Goal: Information Seeking & Learning: Learn about a topic

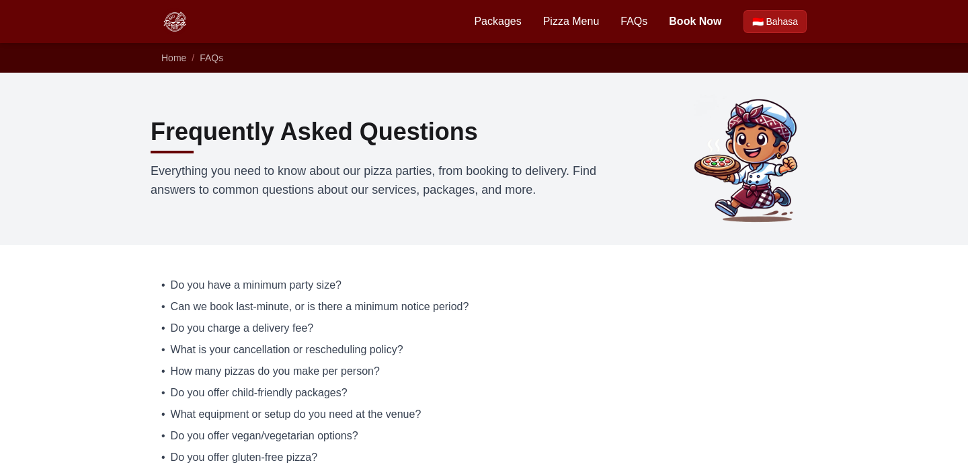
scroll to position [275, 0]
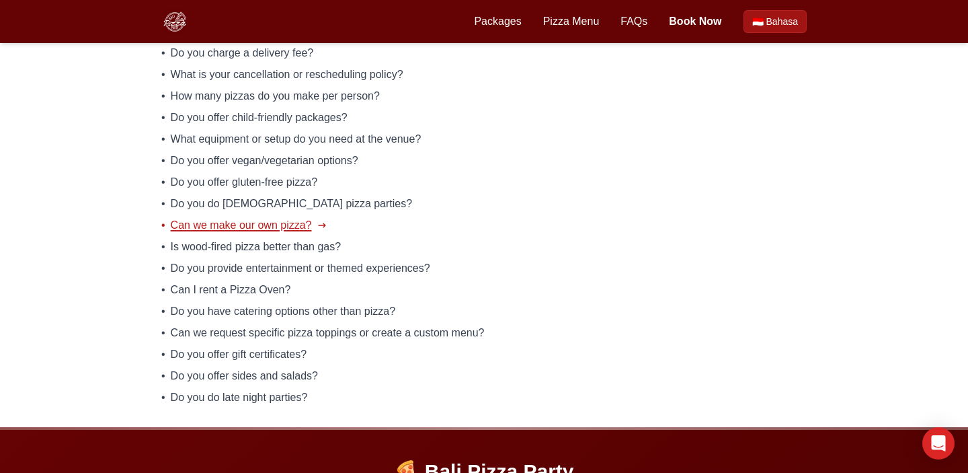
click at [228, 223] on span "Can we make our own pizza?" at bounding box center [241, 225] width 141 height 16
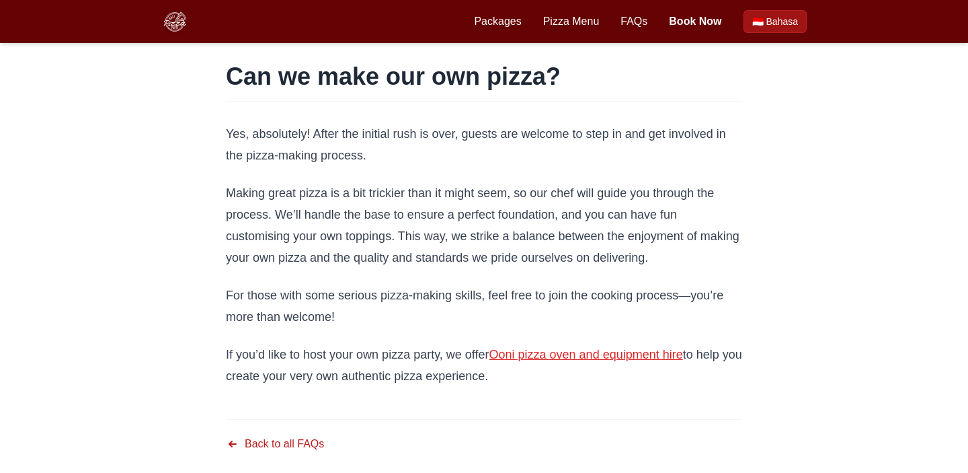
scroll to position [85, 0]
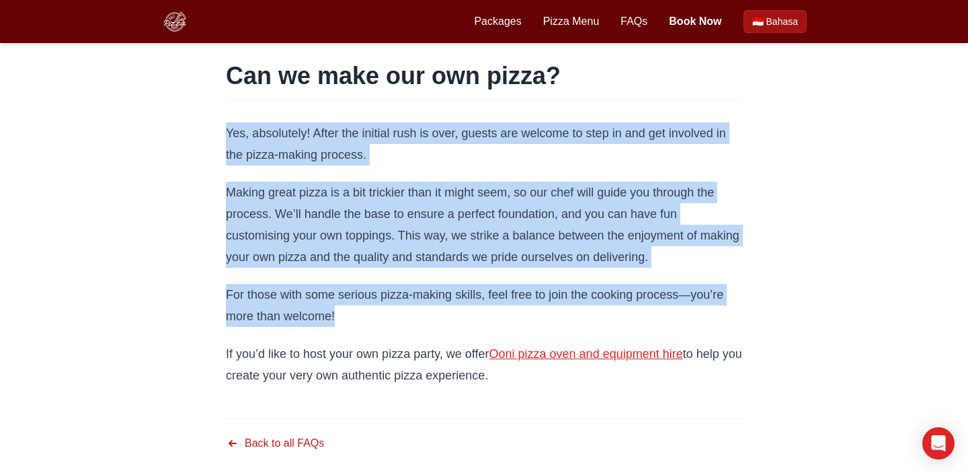
drag, startPoint x: 345, startPoint y: 314, endPoint x: 229, endPoint y: 133, distance: 214.6
click at [229, 133] on div "Yes, absolutely! After the initial rush is over, guests are welcome to step in …" at bounding box center [484, 253] width 516 height 263
copy div "Yes, absolutely! After the initial rush is over, guests are welcome to step in …"
click at [466, 73] on h1 "Can we make our own pizza?" at bounding box center [484, 76] width 516 height 27
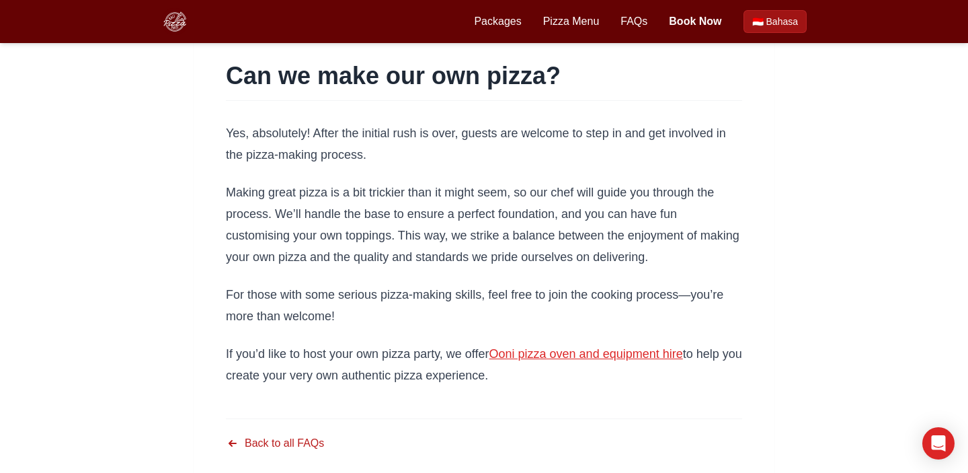
click at [466, 73] on h1 "Can we make our own pizza?" at bounding box center [484, 76] width 516 height 27
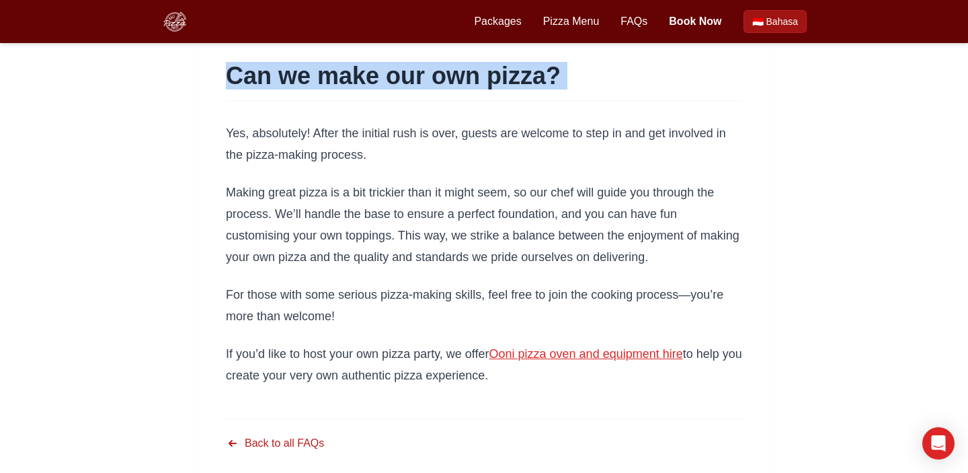
copy div "Can we make our own pizza?"
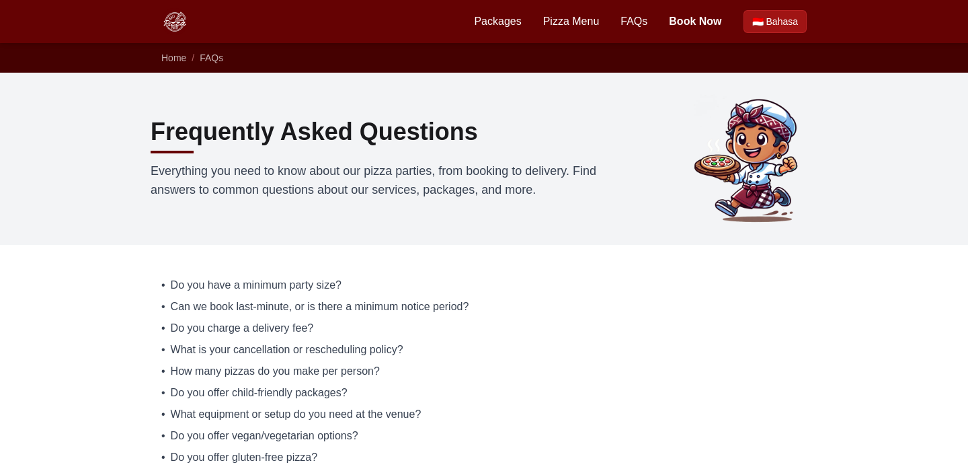
scroll to position [275, 0]
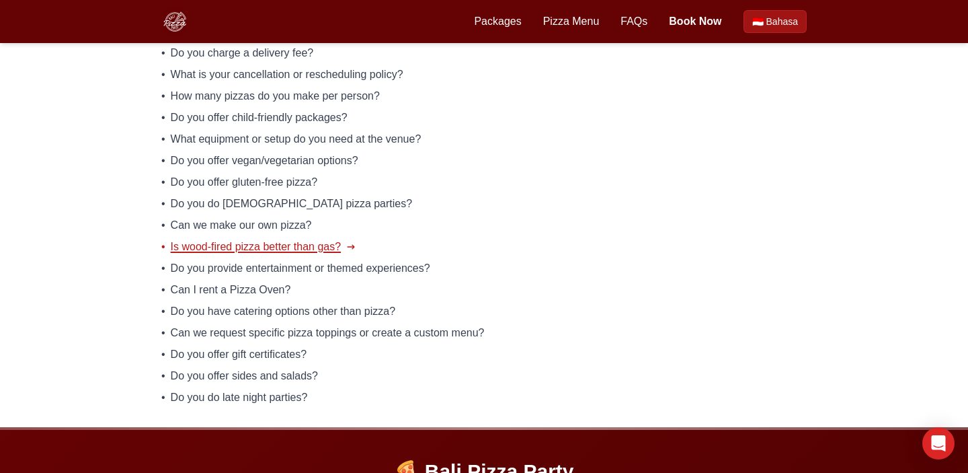
click at [175, 250] on span "Is wood-fired pizza better than gas?" at bounding box center [256, 247] width 170 height 16
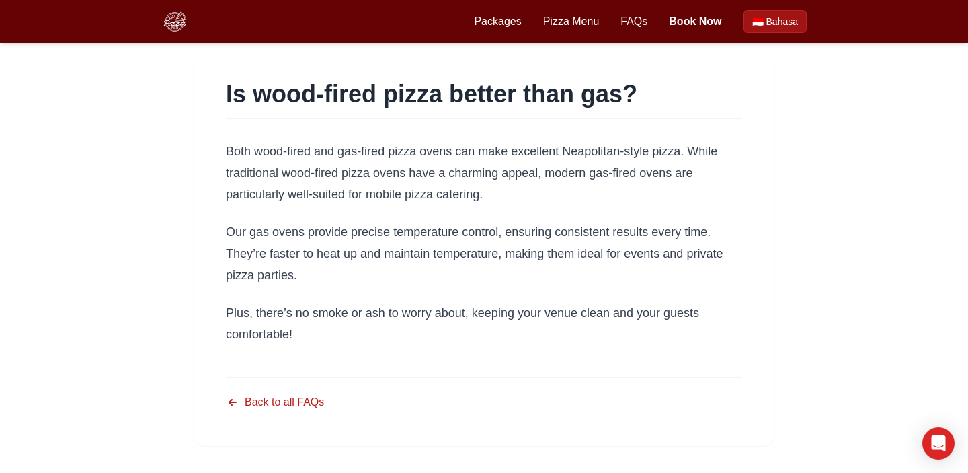
scroll to position [67, 0]
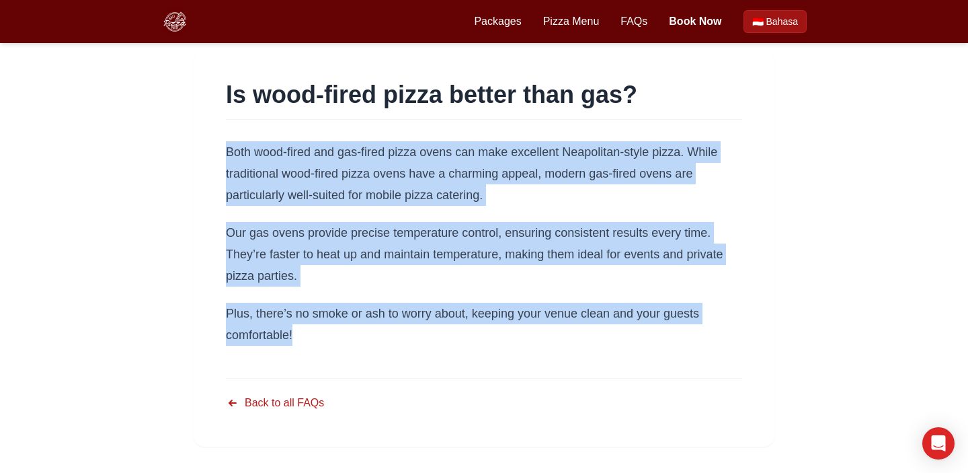
drag, startPoint x: 303, startPoint y: 337, endPoint x: 221, endPoint y: 156, distance: 199.2
click at [220, 155] on article "Is wood-fired pizza better than gas? Both wood-fired and gas-fired pizza ovens …" at bounding box center [484, 247] width 581 height 397
copy div "Both wood-fired and gas-fired pizza ovens can make excellent Neapolitan-style p…"
click at [592, 203] on p "Both wood-fired and gas-fired pizza ovens can make excellent Neapolitan-style p…" at bounding box center [484, 173] width 516 height 65
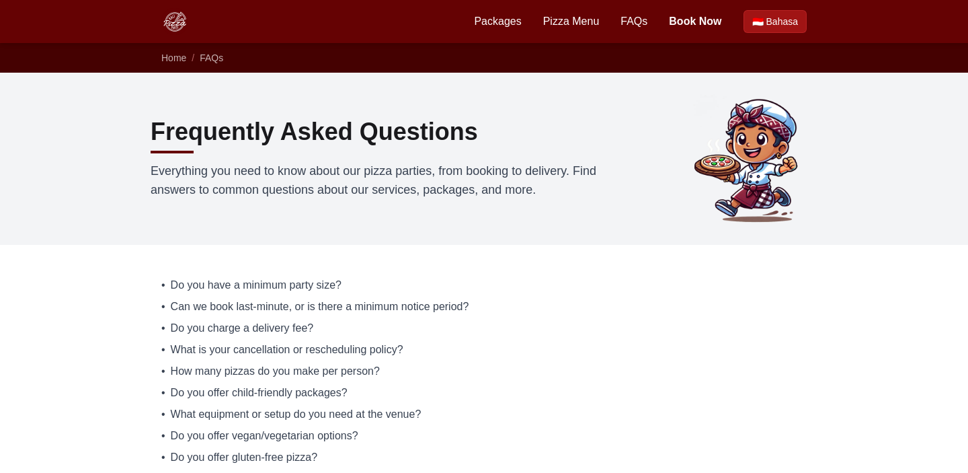
scroll to position [275, 0]
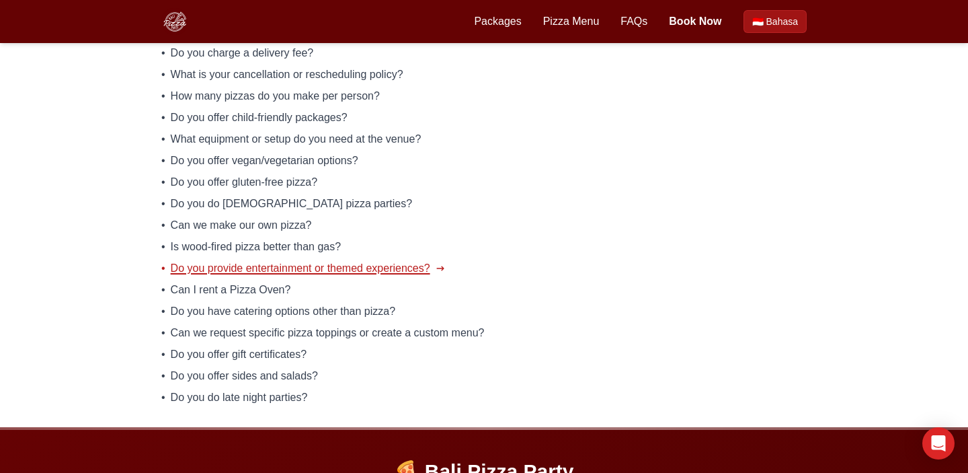
click at [225, 266] on span "Do you provide entertainment or themed experiences?" at bounding box center [300, 268] width 259 height 16
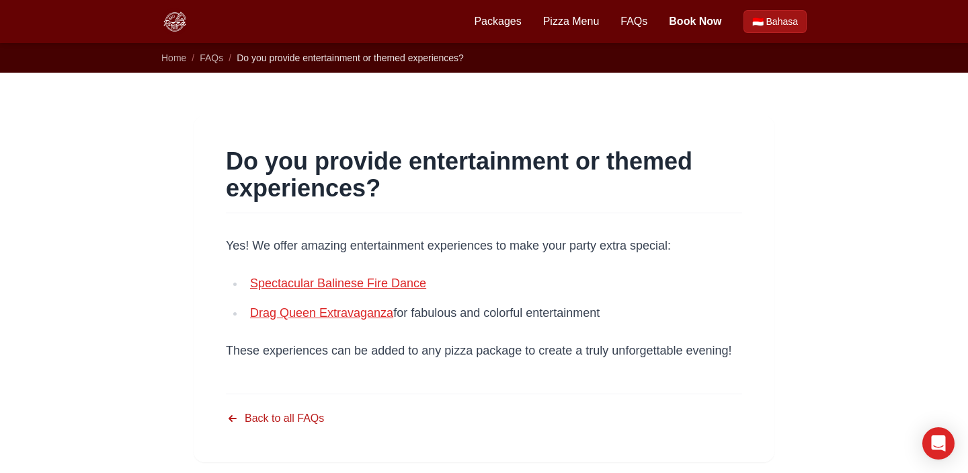
click at [318, 248] on p "Yes! We offer amazing entertainment experiences to make your party extra specia…" at bounding box center [484, 246] width 516 height 22
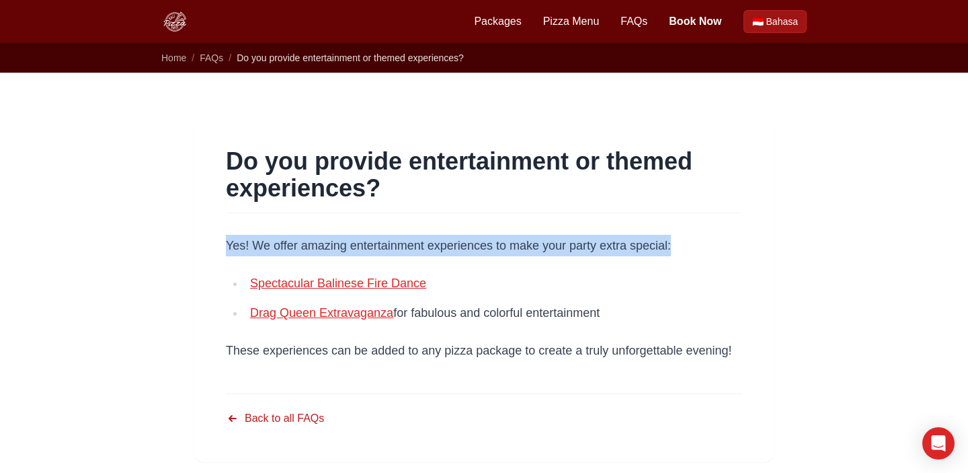
copy div "Yes! We offer amazing entertainment experiences to make your party extra specia…"
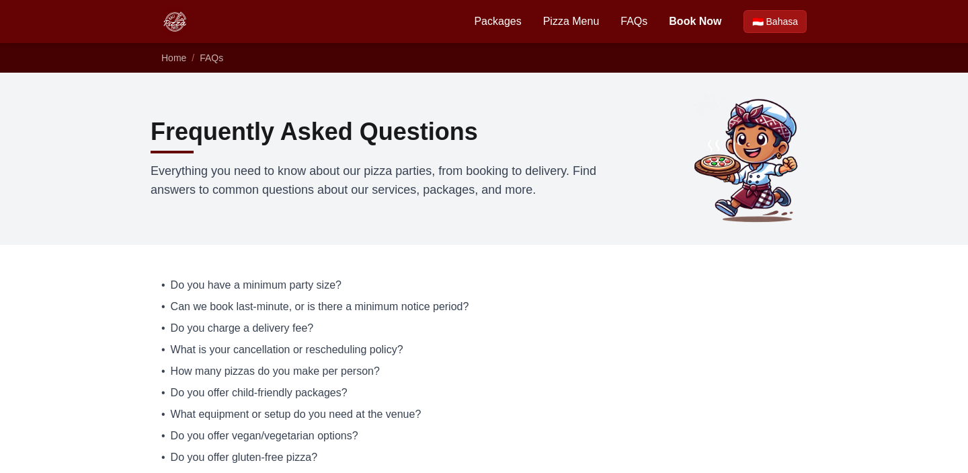
scroll to position [275, 0]
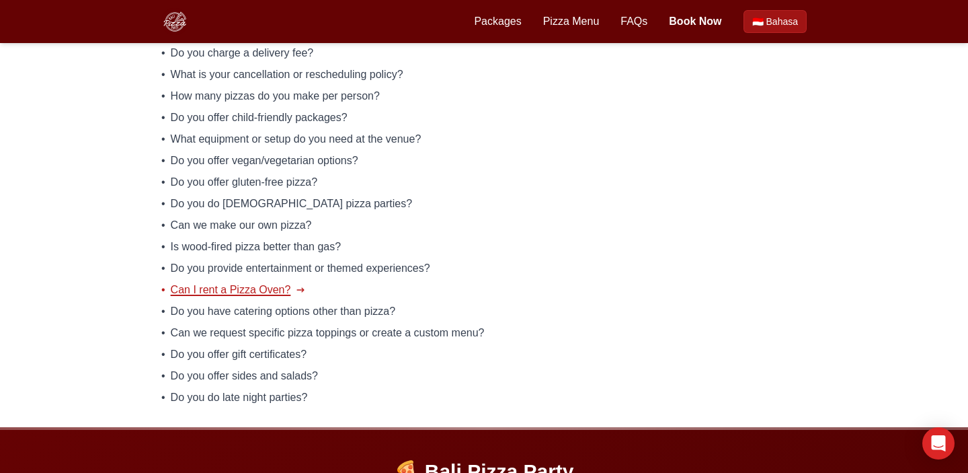
click at [231, 282] on span "Can I rent a Pizza Oven?" at bounding box center [231, 290] width 120 height 16
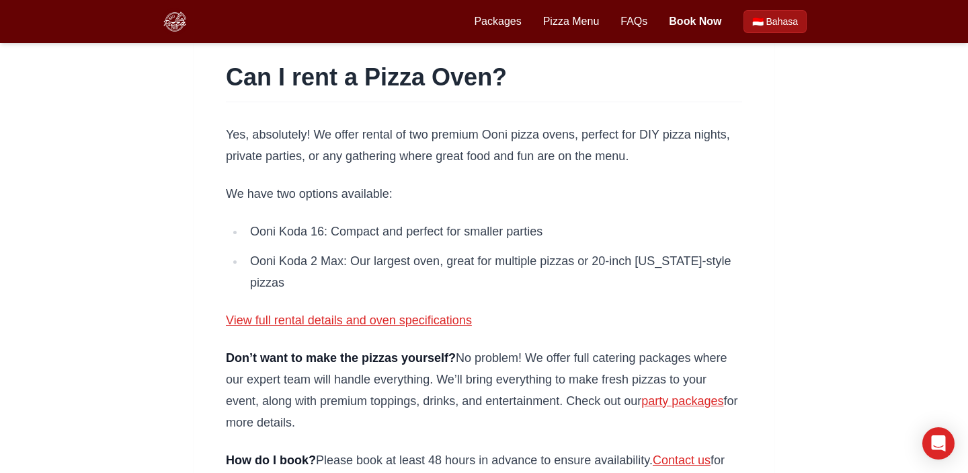
scroll to position [83, 0]
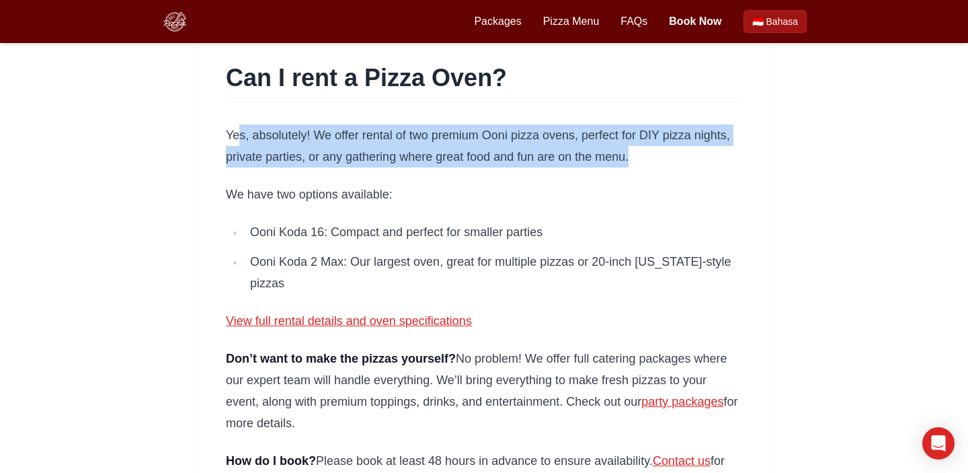
drag, startPoint x: 659, startPoint y: 155, endPoint x: 238, endPoint y: 143, distance: 420.9
click at [238, 143] on p "Yes, absolutely! We offer rental of two premium Ooni pizza ovens, perfect for D…" at bounding box center [484, 145] width 516 height 43
click at [230, 84] on h1 "Can I rent a Pizza Oven?" at bounding box center [484, 78] width 516 height 27
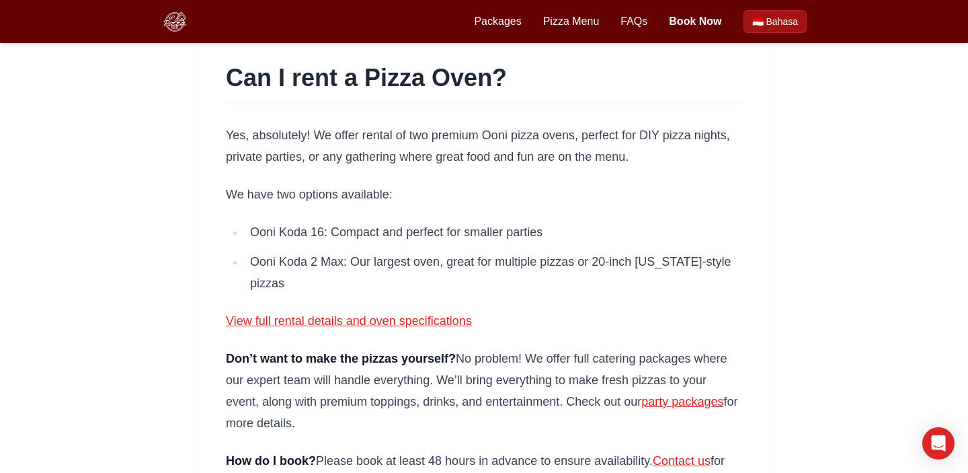
click at [230, 84] on h1 "Can I rent a Pizza Oven?" at bounding box center [484, 78] width 516 height 27
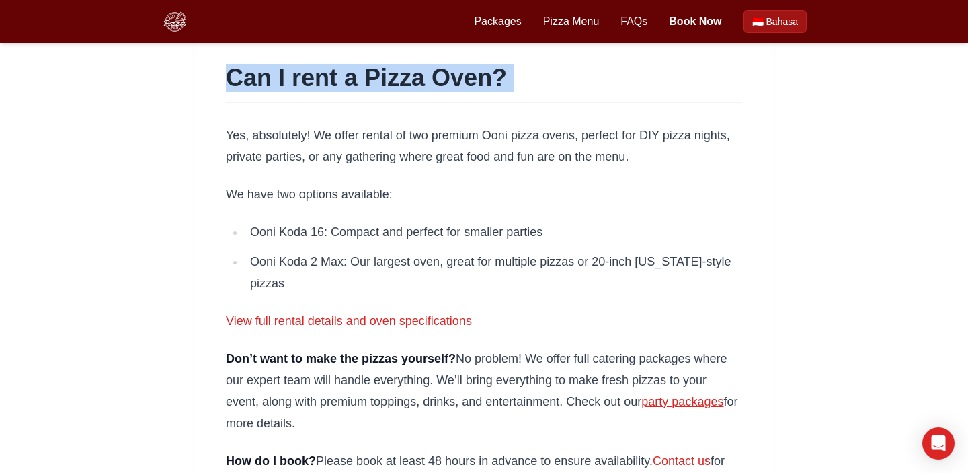
copy div "Can I rent a Pizza Oven?"
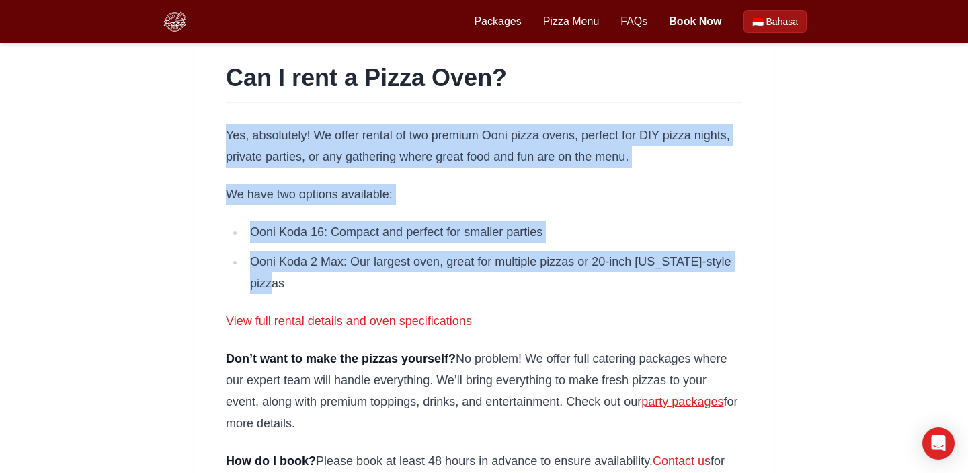
drag, startPoint x: 324, startPoint y: 293, endPoint x: 225, endPoint y: 143, distance: 179.9
click at [225, 143] on article "Can I rent a Pizza Oven? Yes, absolutely! We offer rental of two premium Ooni p…" at bounding box center [484, 312] width 581 height 561
copy div "Yes, absolutely! We offer rental of two premium Ooni pizza ovens, perfect for D…"
click at [471, 239] on li "Ooni Koda 16: Compact and perfect for smaller parties" at bounding box center [493, 232] width 497 height 22
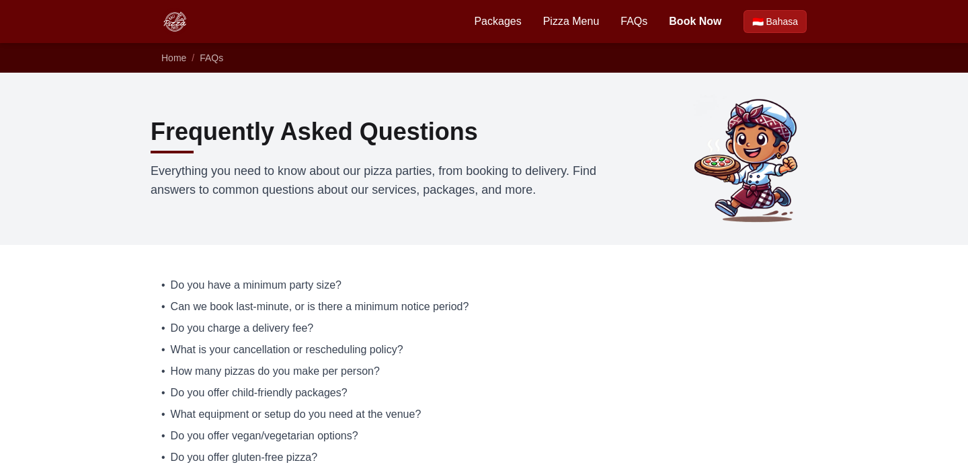
scroll to position [275, 0]
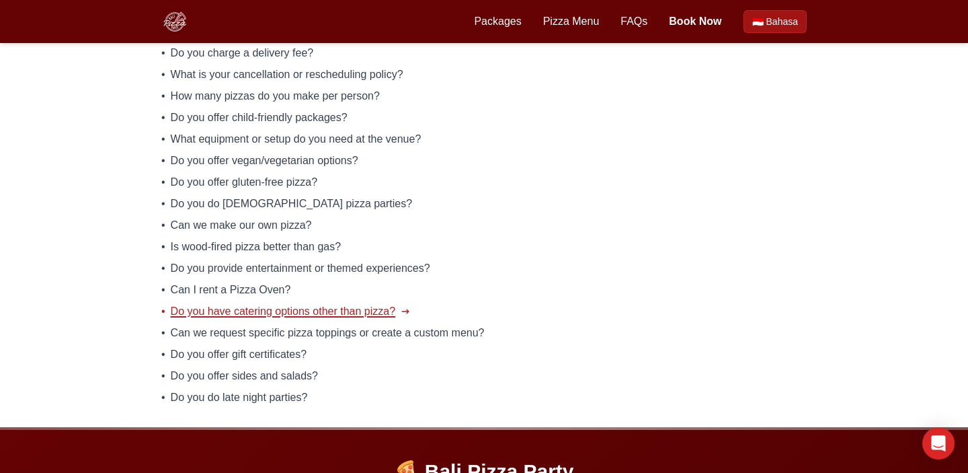
click at [227, 313] on span "Do you have catering options other than pizza?" at bounding box center [283, 311] width 225 height 16
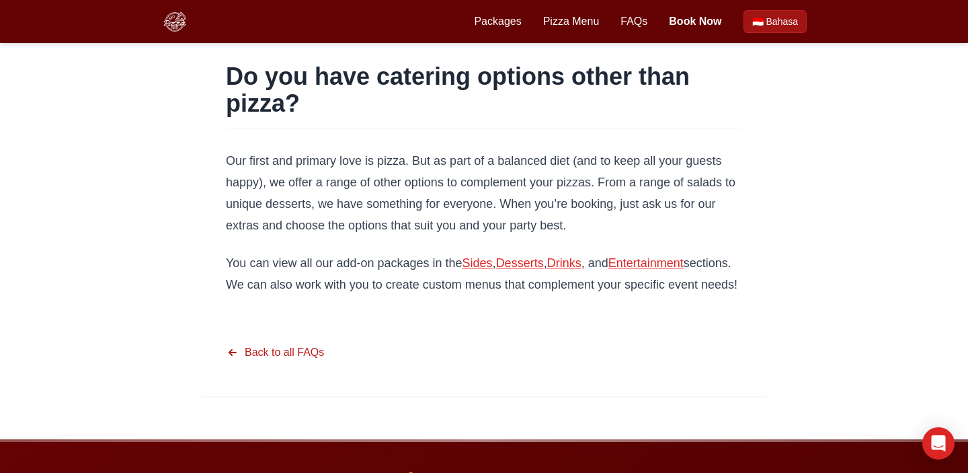
scroll to position [79, 0]
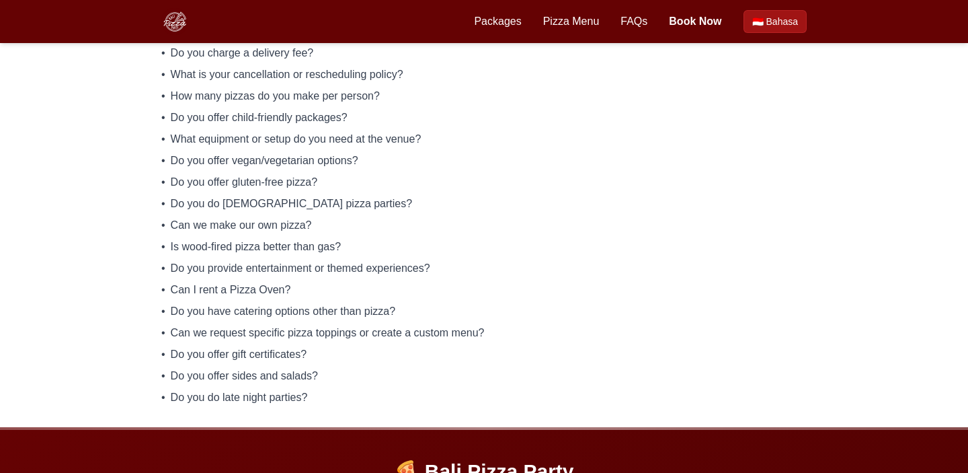
scroll to position [275, 0]
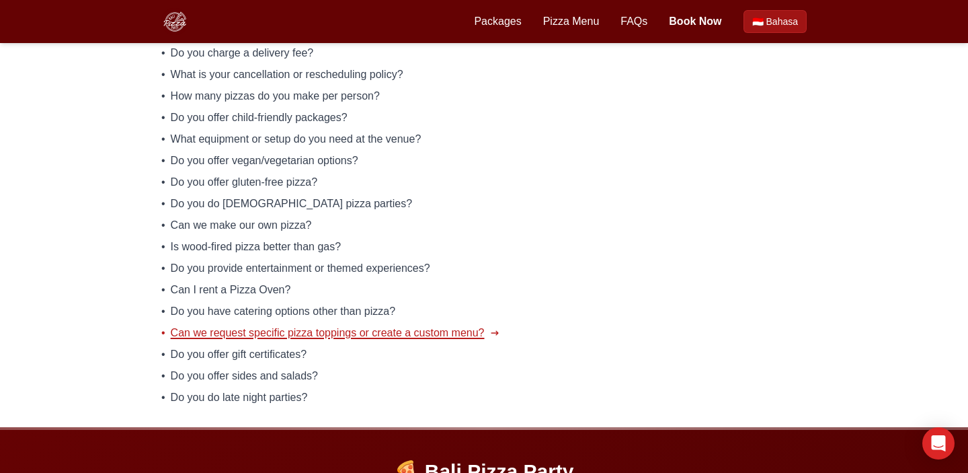
click at [234, 333] on span "Can we request specific pizza toppings or create a custom menu?" at bounding box center [328, 333] width 314 height 16
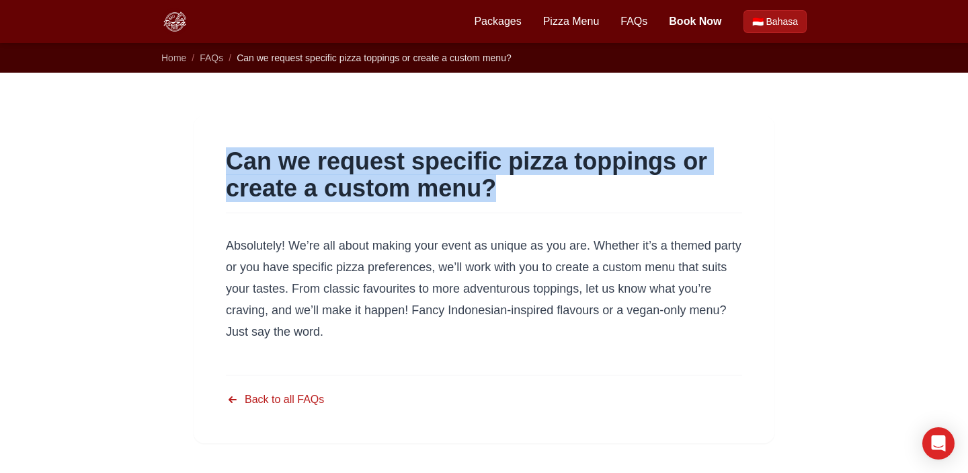
drag, startPoint x: 502, startPoint y: 196, endPoint x: 198, endPoint y: 149, distance: 307.3
click at [198, 149] on article "Can we request specific pizza toppings or create a custom menu? Absolutely! We’…" at bounding box center [484, 279] width 581 height 327
copy h1 "Can we request specific pizza toppings or create a custom menu?"
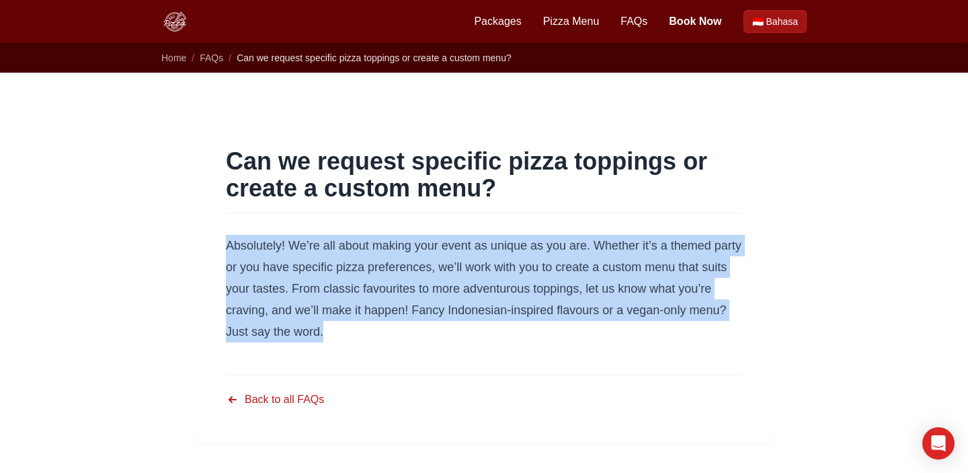
drag, startPoint x: 321, startPoint y: 329, endPoint x: 218, endPoint y: 216, distance: 152.3
click at [224, 250] on article "Can we request specific pizza toppings or create a custom menu? Absolutely! We’…" at bounding box center [484, 279] width 581 height 327
copy p "Absolutely! We’re all about making your event as unique as you are. Whether it’…"
click at [546, 264] on p "Absolutely! We’re all about making your event as unique as you are. Whether it’…" at bounding box center [484, 289] width 516 height 108
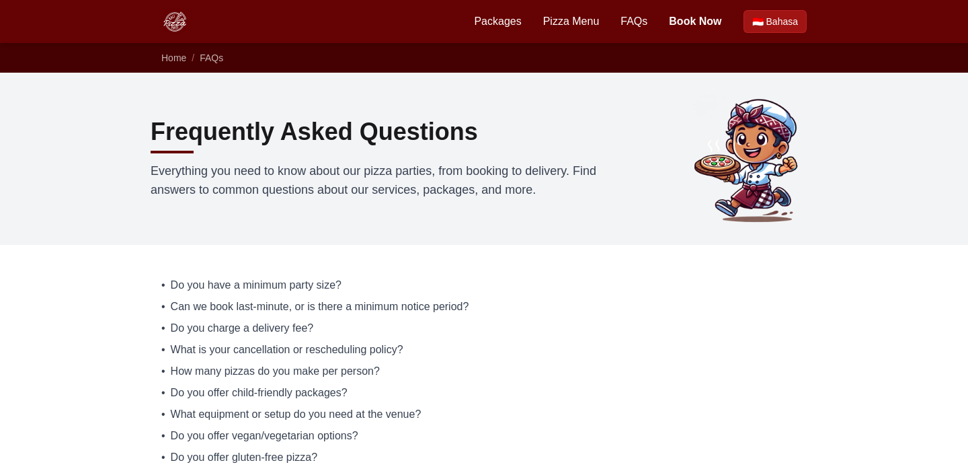
scroll to position [275, 0]
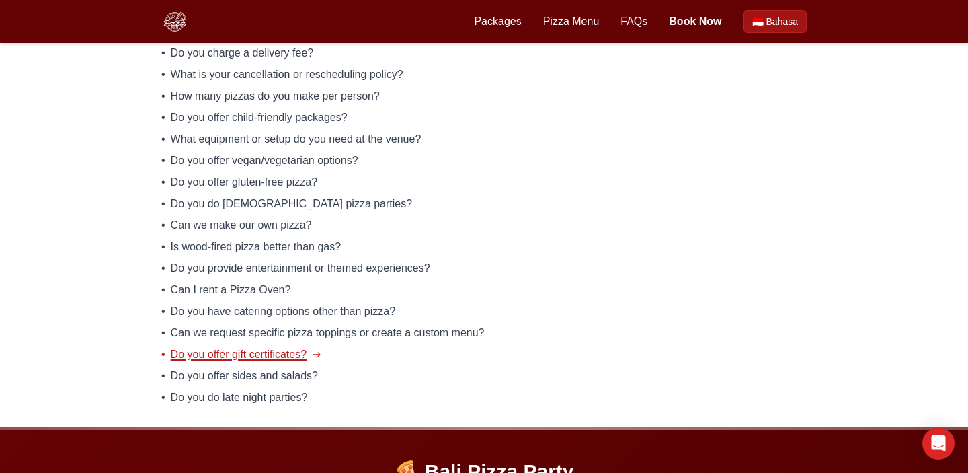
click at [270, 358] on span "Do you offer gift certificates?" at bounding box center [239, 354] width 136 height 16
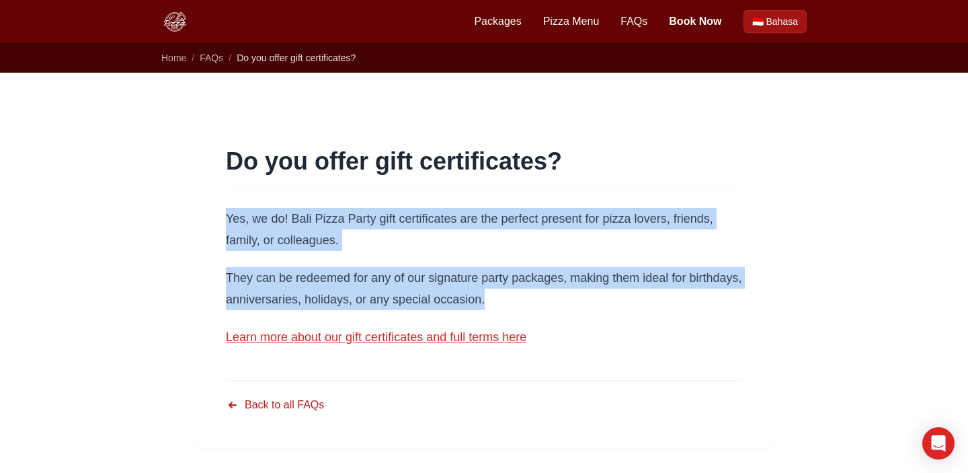
drag, startPoint x: 505, startPoint y: 309, endPoint x: 212, endPoint y: 221, distance: 306.5
click at [212, 220] on article "Do you offer gift certificates? Yes, we do! Bali Pizza Party gift certificates …" at bounding box center [484, 282] width 581 height 333
copy div "Yes, we do! Bali Pizza Party gift certificates are the perfect present for pizz…"
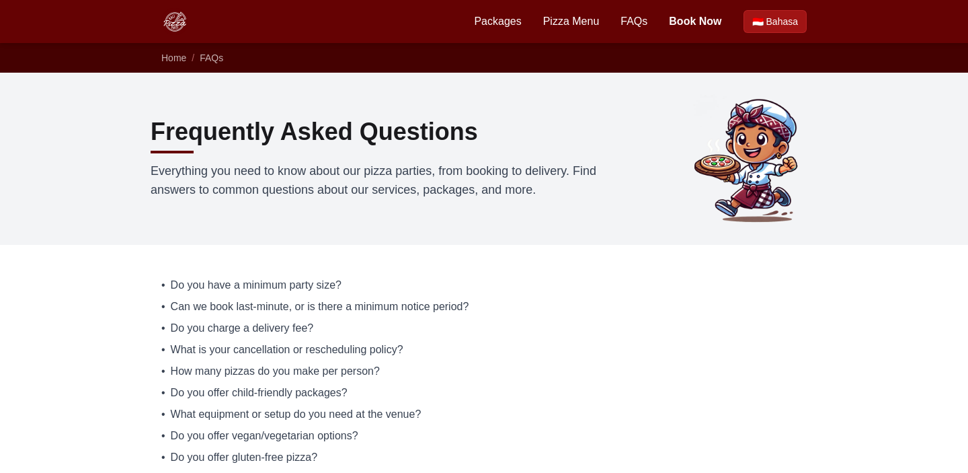
scroll to position [275, 0]
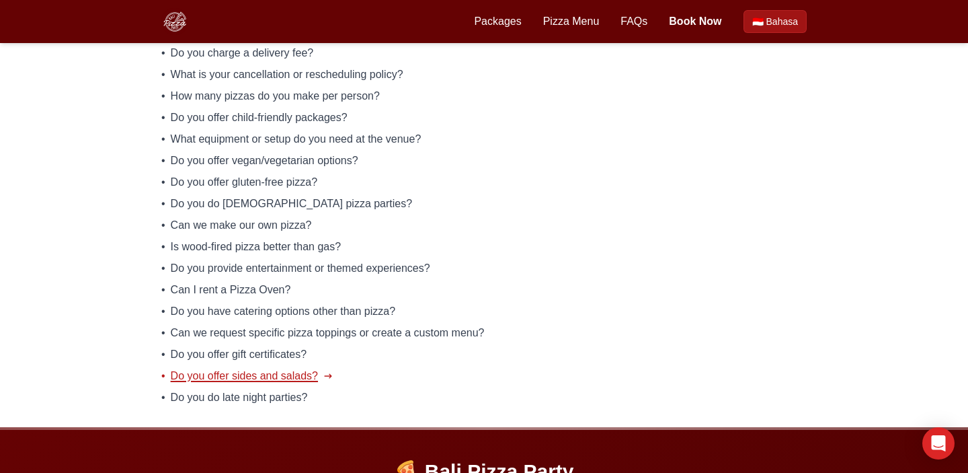
click at [261, 377] on span "Do you offer sides and salads?" at bounding box center [244, 376] width 147 height 16
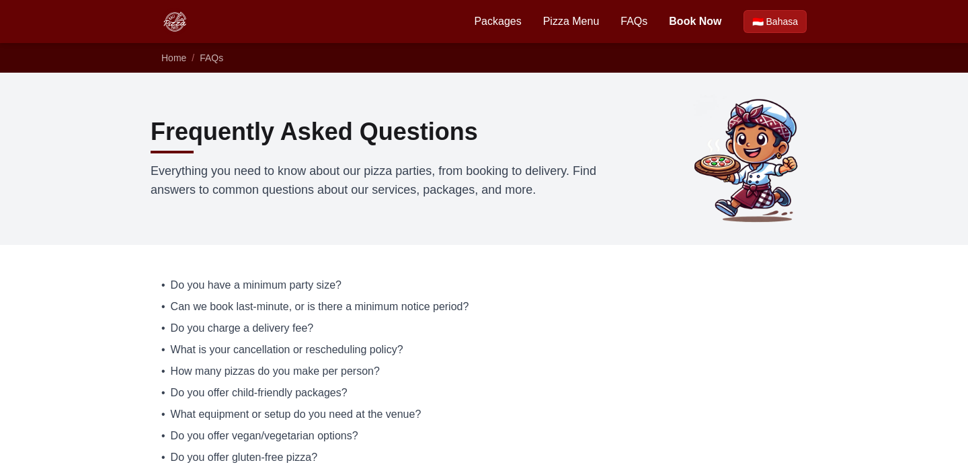
scroll to position [275, 0]
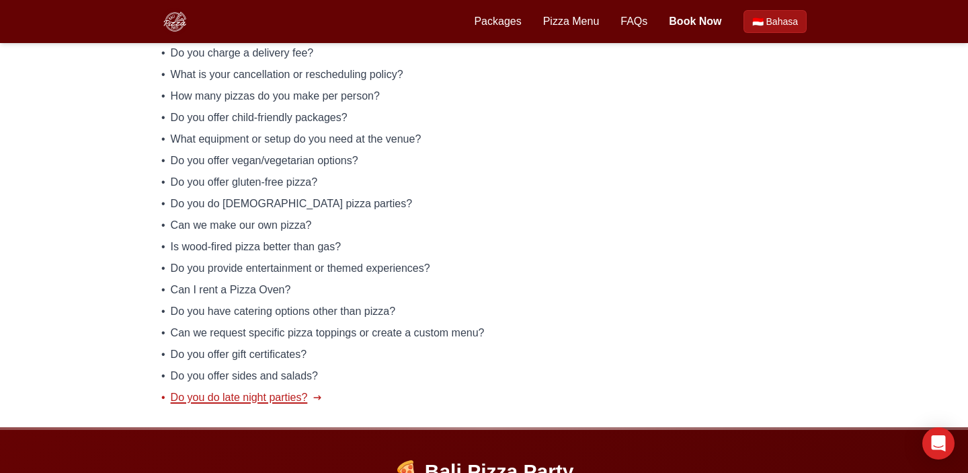
click at [252, 401] on span "Do you do late night parties?" at bounding box center [239, 397] width 137 height 16
